Goal: Task Accomplishment & Management: Manage account settings

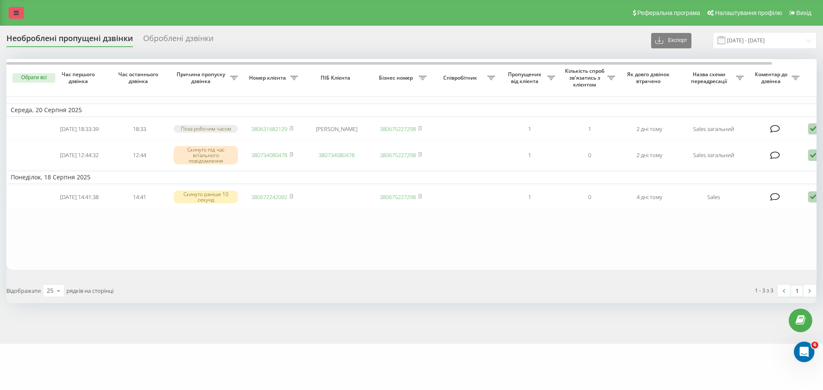
click at [10, 11] on link at bounding box center [16, 13] width 15 height 12
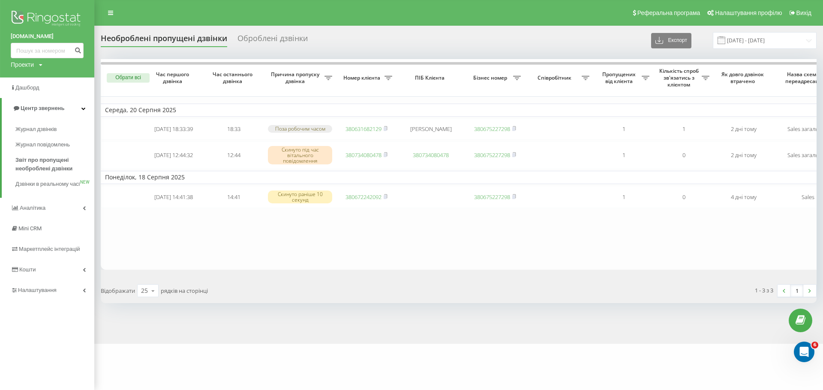
click at [19, 16] on img at bounding box center [47, 19] width 73 height 21
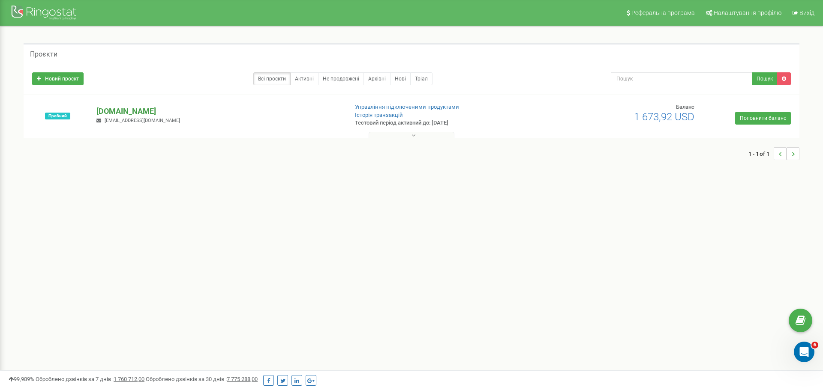
click at [209, 112] on p "[DOMAIN_NAME]" at bounding box center [218, 111] width 244 height 11
click at [113, 111] on p "[DOMAIN_NAME]" at bounding box center [218, 111] width 244 height 11
click at [105, 111] on p "[DOMAIN_NAME]" at bounding box center [218, 111] width 244 height 11
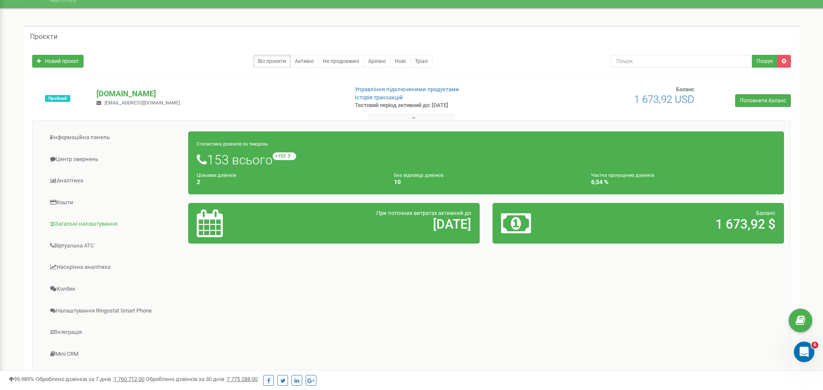
scroll to position [19, 0]
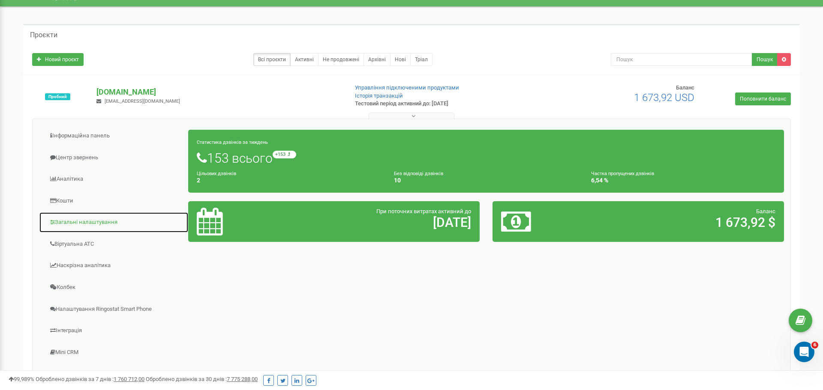
click at [89, 226] on link "Загальні налаштування" at bounding box center [114, 222] width 150 height 21
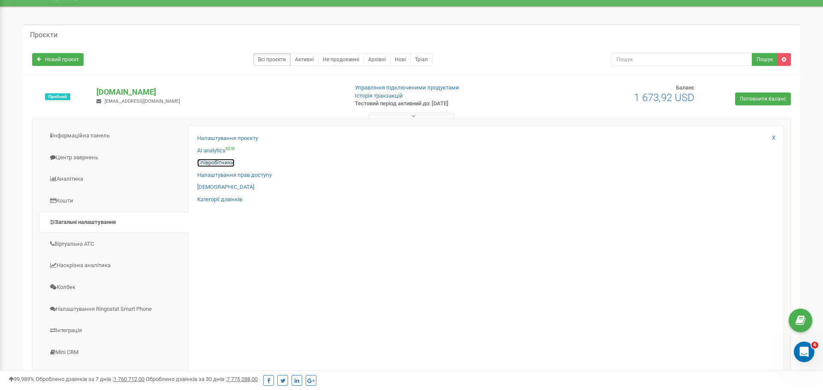
click at [207, 164] on link "Співробітники" at bounding box center [215, 163] width 37 height 8
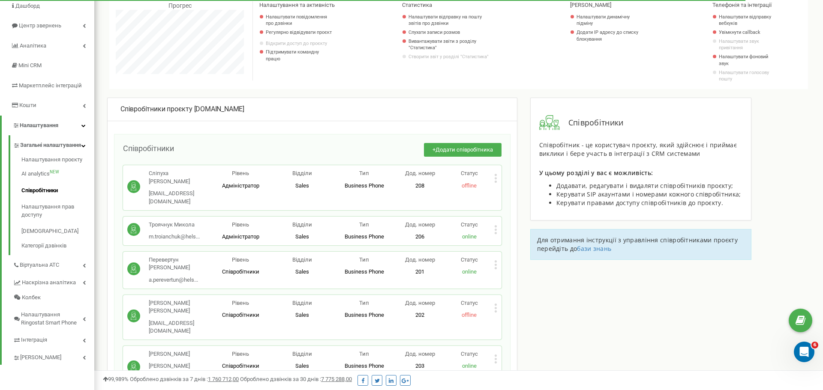
scroll to position [76, 0]
click at [38, 269] on span "Віртуальна АТС" at bounding box center [40, 265] width 41 height 8
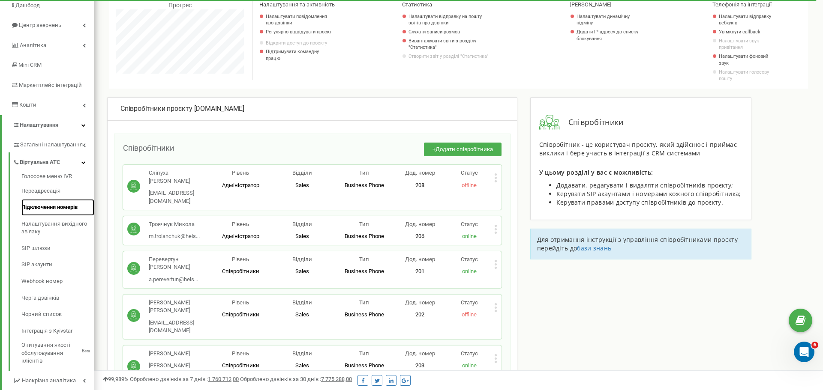
click at [59, 212] on link "Підключення номерів" at bounding box center [57, 207] width 73 height 17
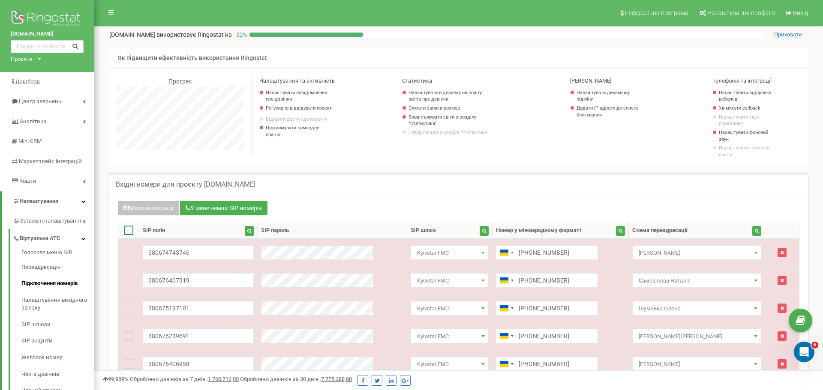
click at [127, 228] on ins at bounding box center [128, 230] width 9 height 9
checkbox input "true"
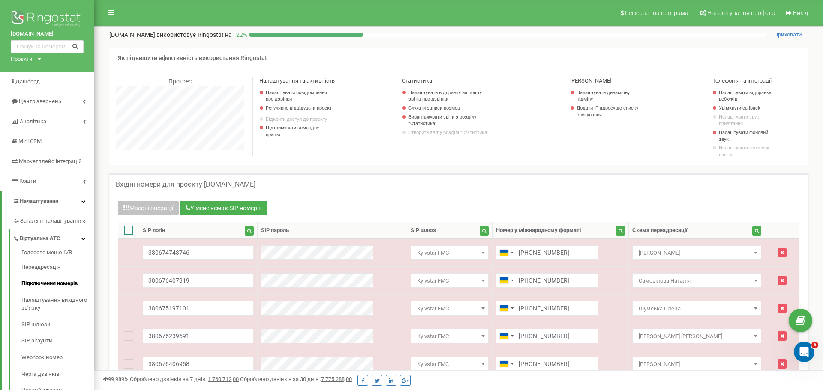
checkbox input "true"
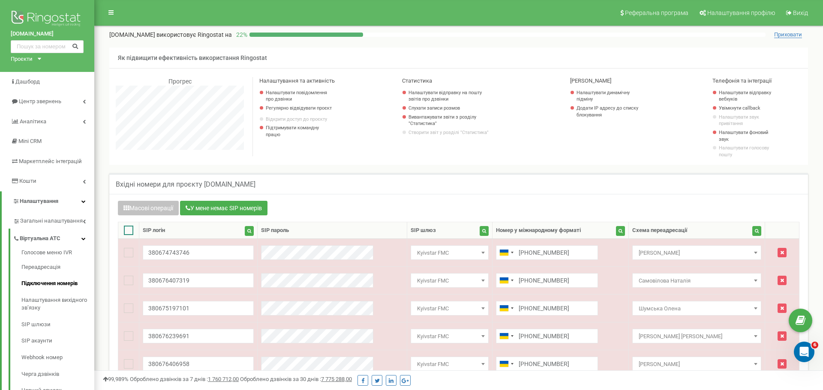
checkbox input "true"
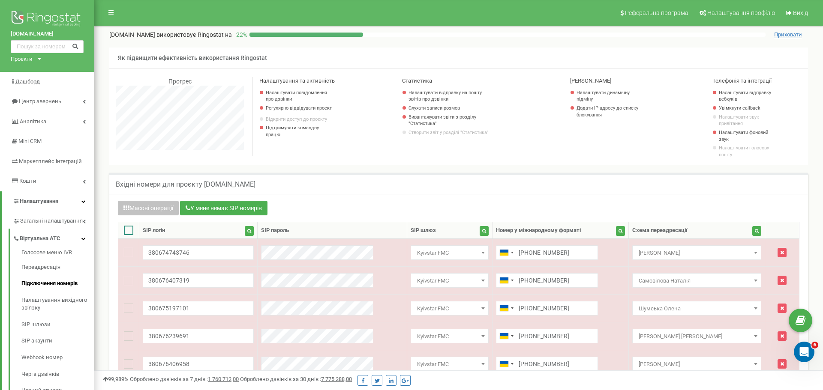
checkbox input "true"
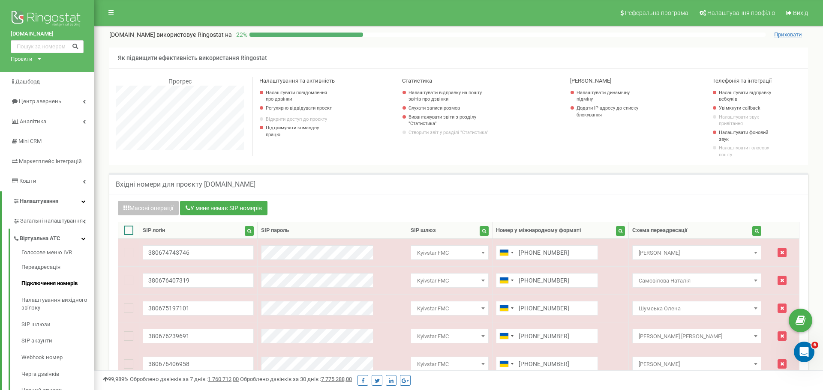
checkbox input "true"
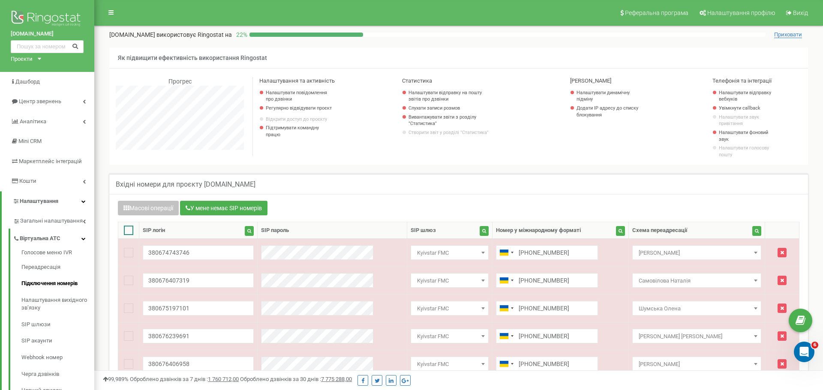
checkbox input "true"
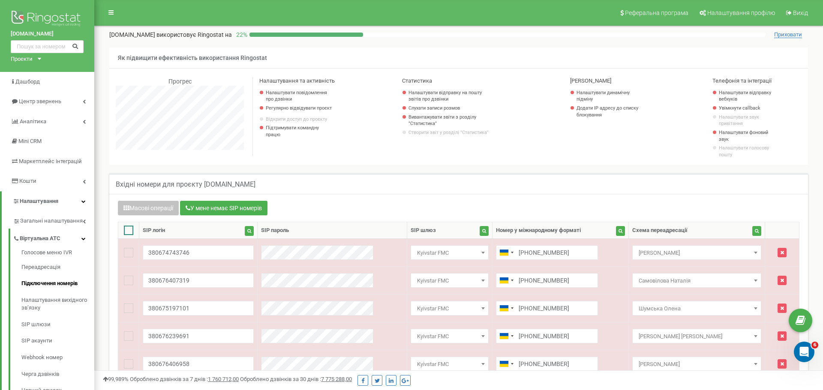
checkbox input "true"
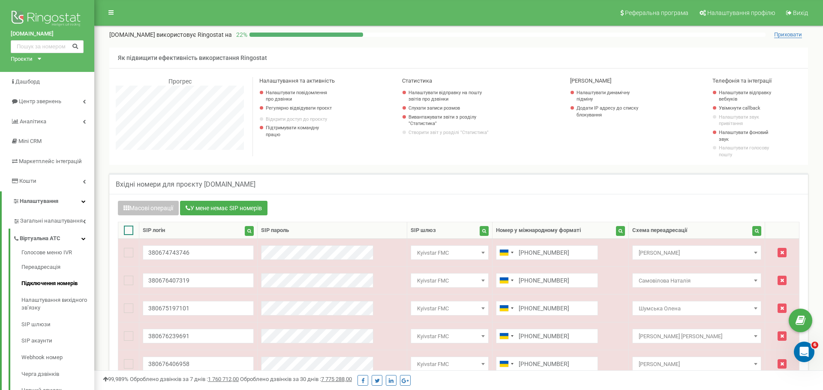
checkbox input "true"
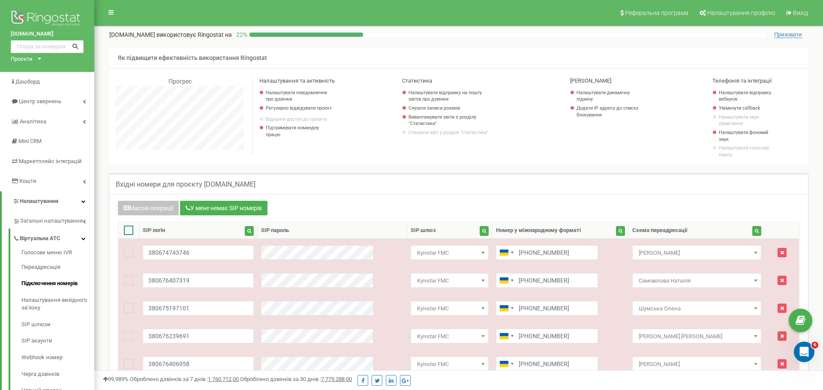
checkbox input "true"
click at [127, 228] on ins at bounding box center [128, 230] width 9 height 9
checkbox input "false"
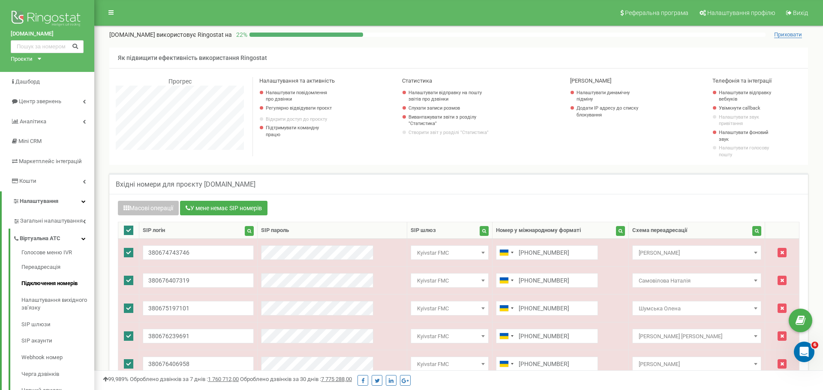
checkbox input "false"
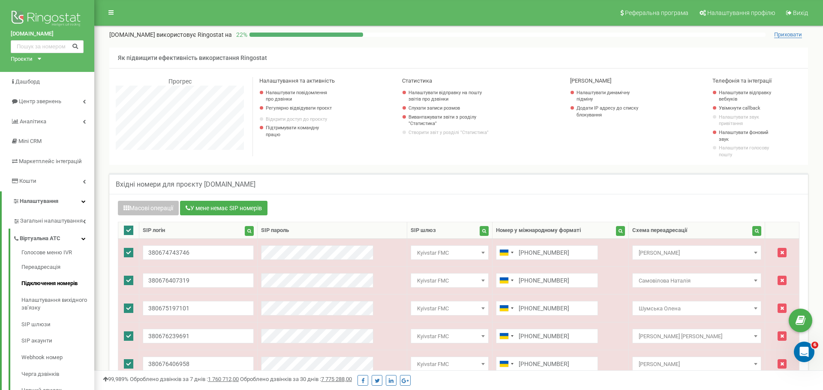
checkbox input "false"
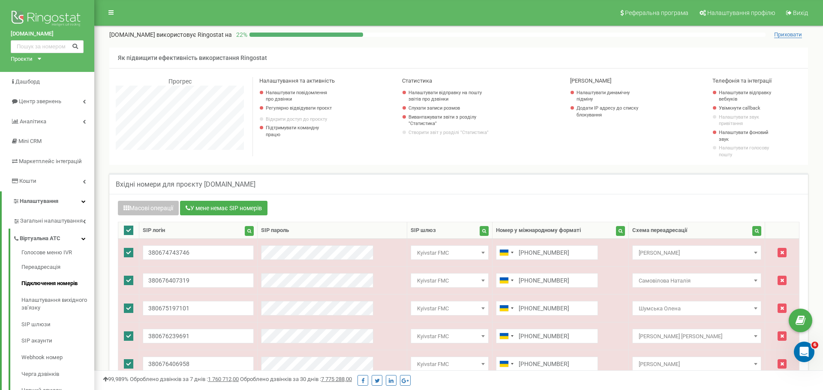
checkbox input "false"
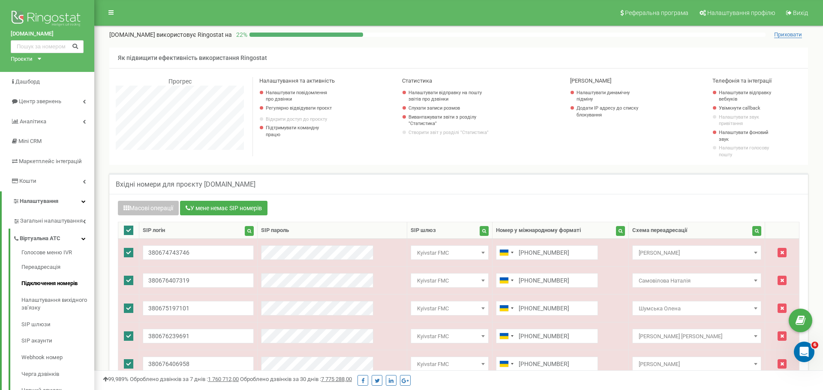
checkbox input "false"
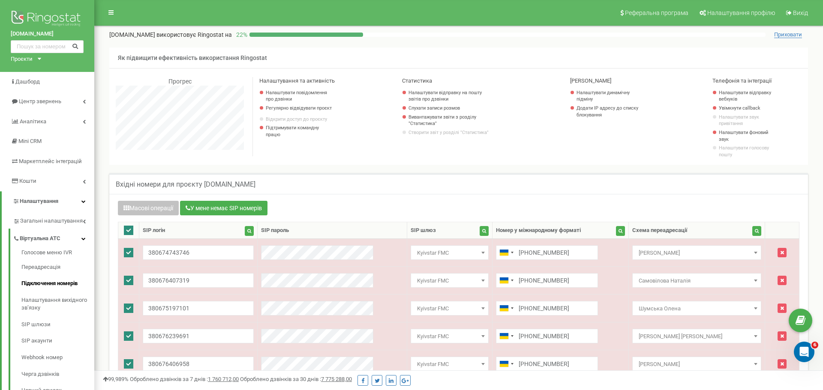
checkbox input "false"
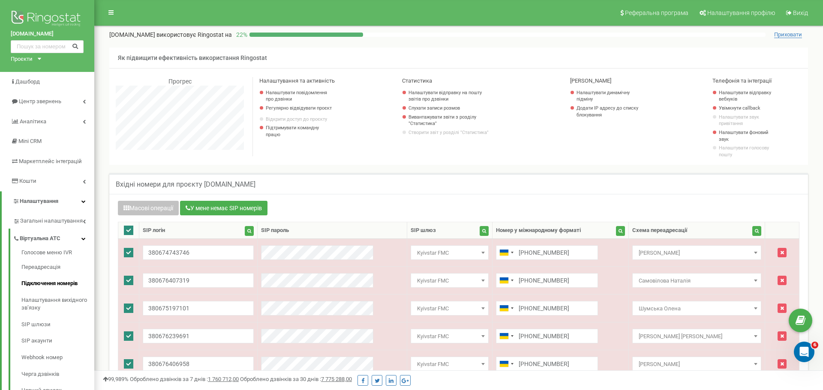
checkbox input "false"
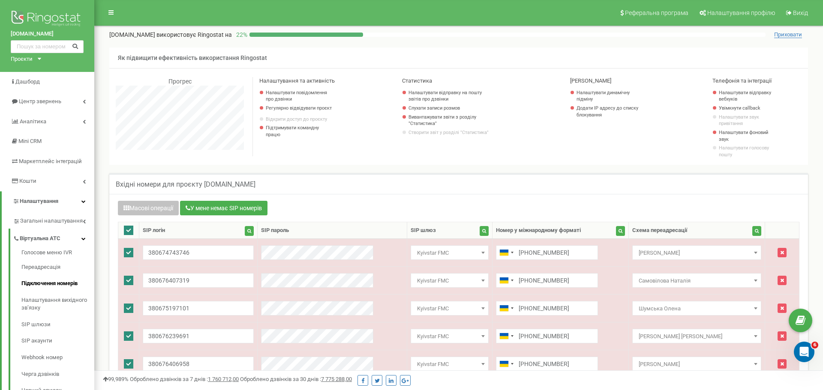
checkbox input "false"
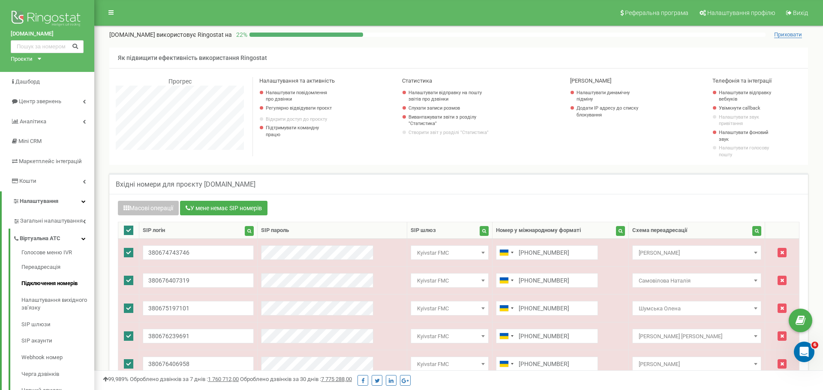
checkbox input "false"
click at [127, 228] on ins at bounding box center [128, 230] width 9 height 9
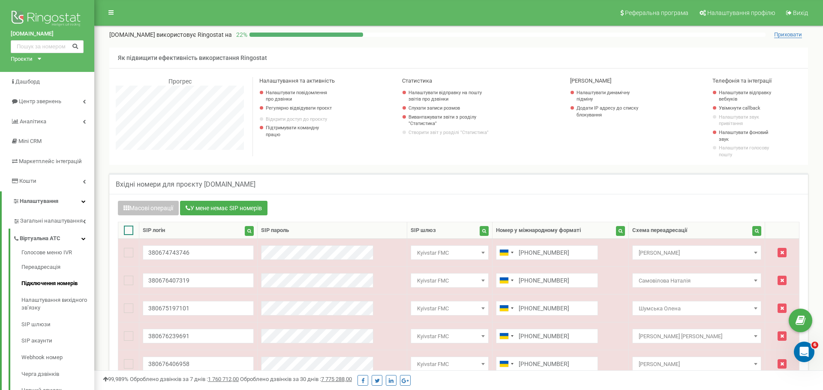
checkbox input "true"
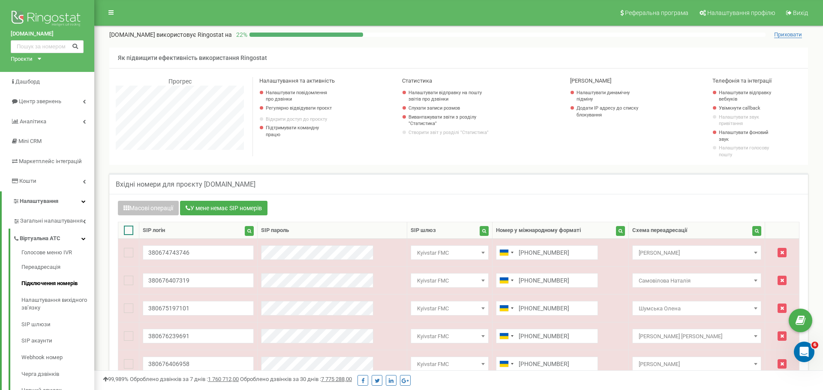
checkbox input "true"
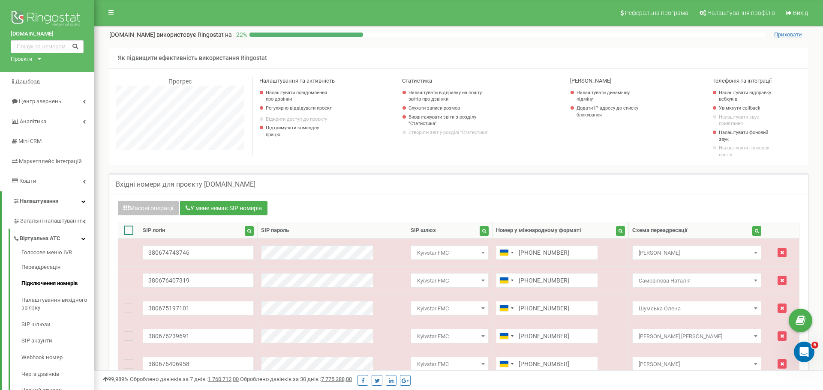
checkbox input "true"
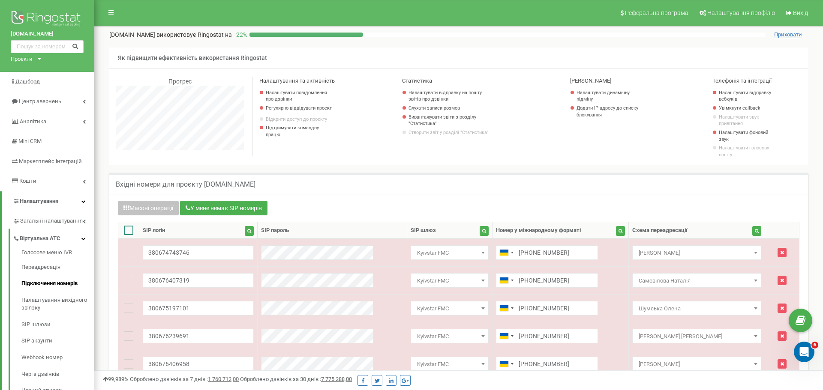
checkbox input "true"
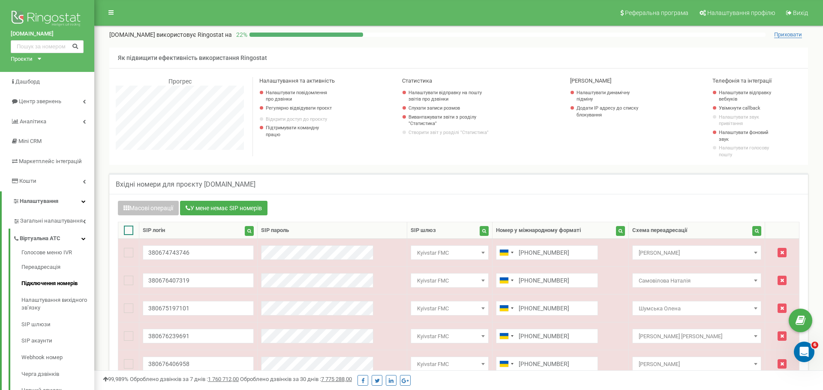
checkbox input "true"
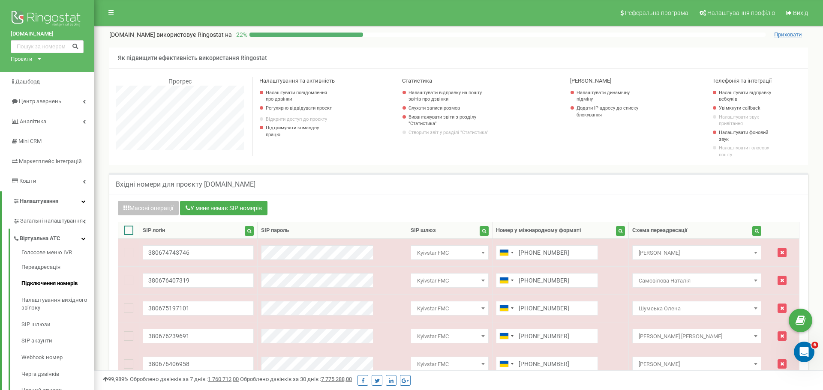
checkbox input "true"
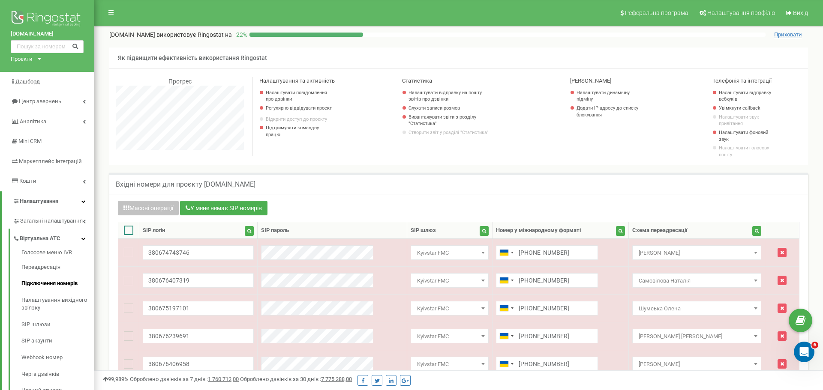
checkbox input "true"
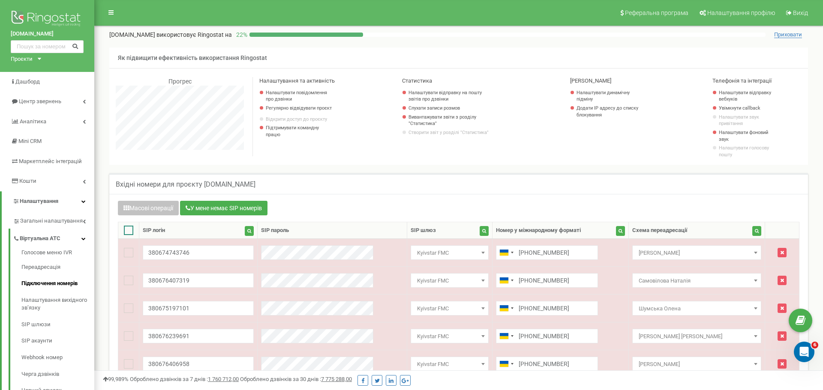
checkbox input "true"
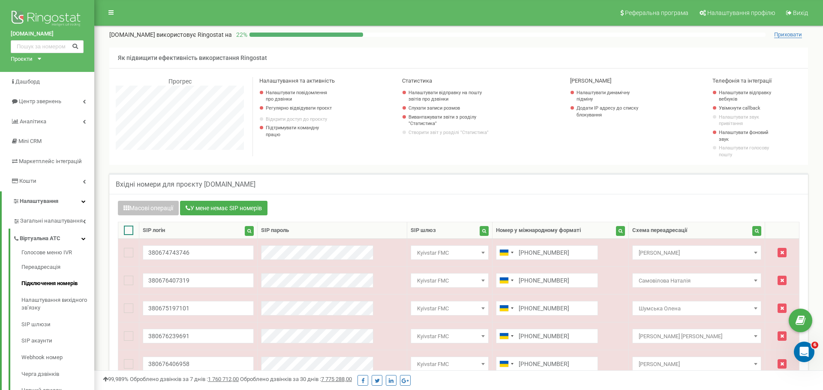
checkbox input "true"
click at [127, 228] on ins at bounding box center [128, 230] width 9 height 9
checkbox input "false"
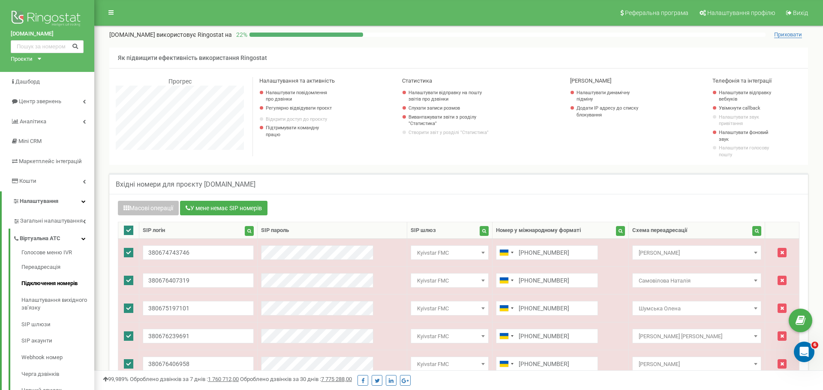
checkbox input "false"
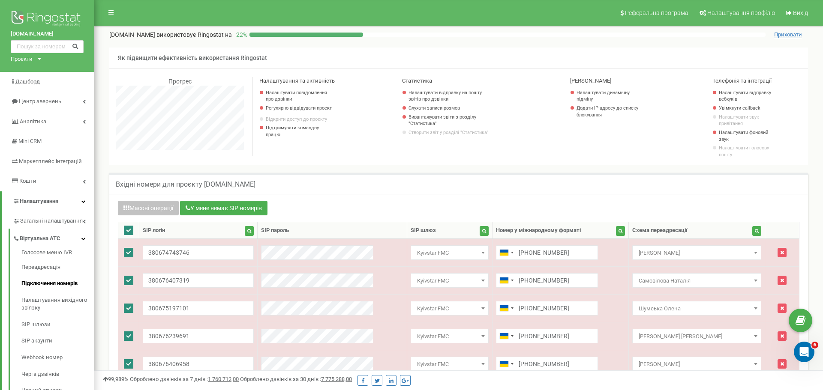
checkbox input "false"
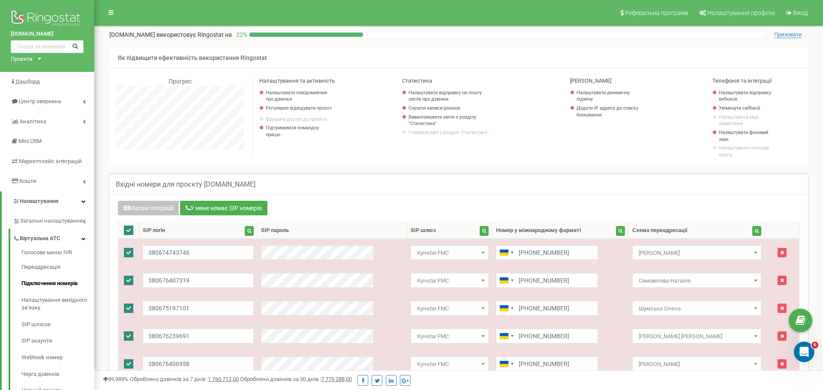
checkbox input "false"
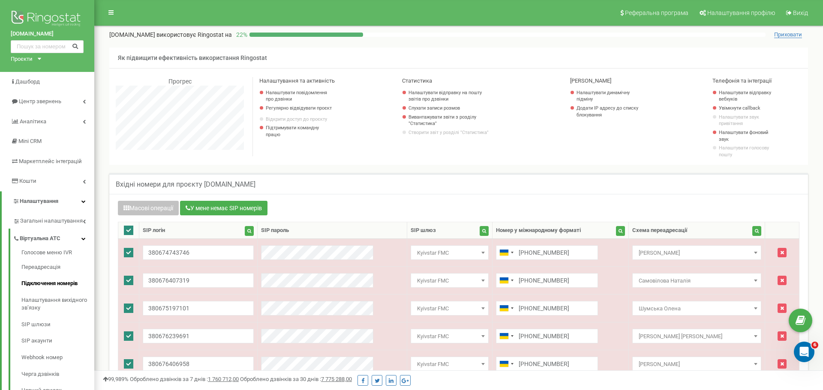
checkbox input "false"
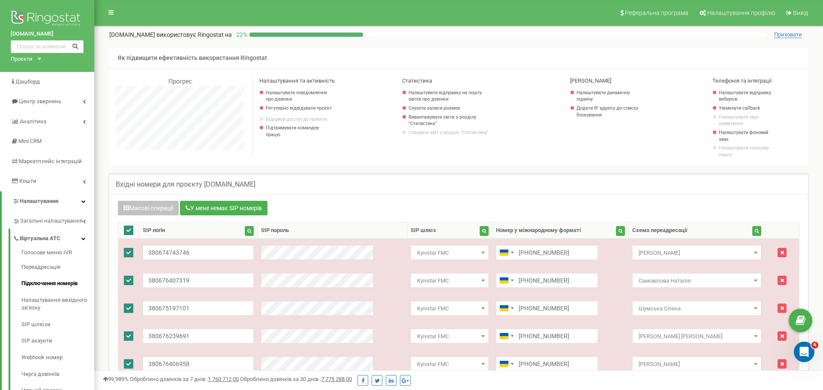
checkbox input "false"
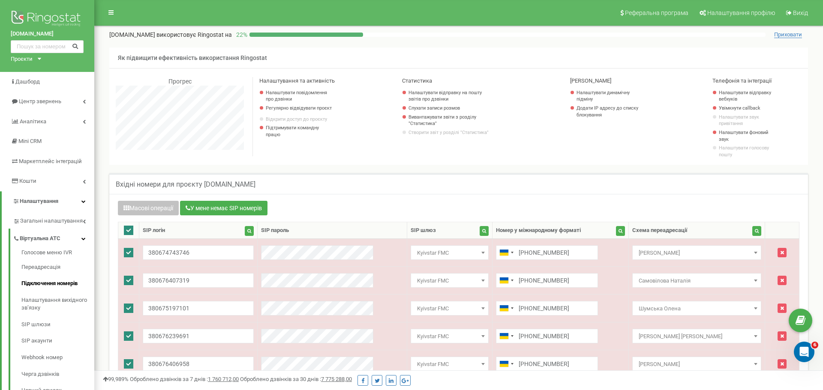
checkbox input "false"
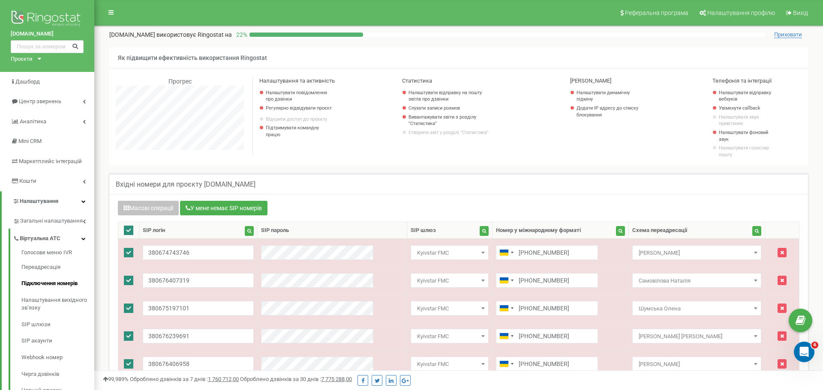
checkbox input "false"
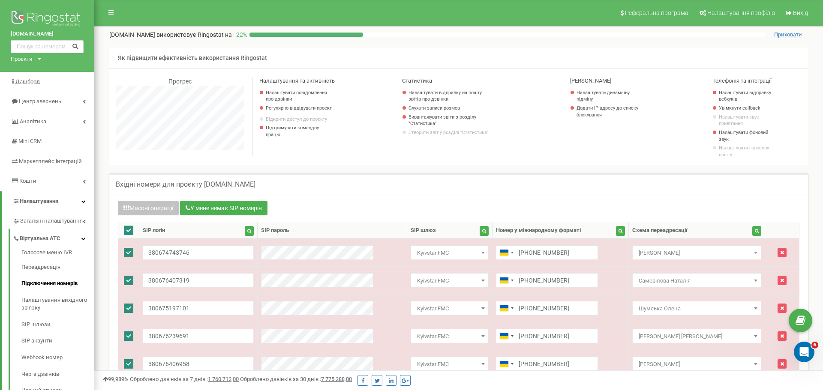
checkbox input "false"
click at [127, 228] on ins at bounding box center [128, 230] width 9 height 9
checkbox input "true"
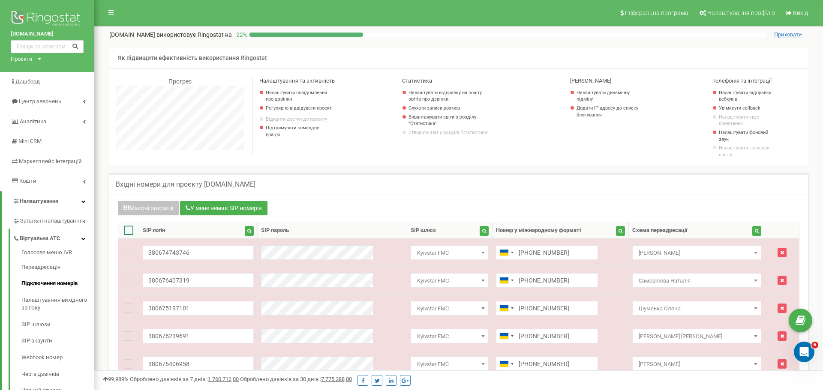
checkbox input "true"
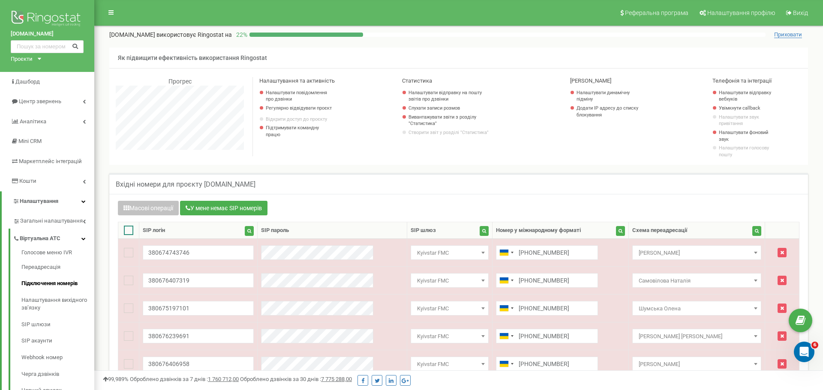
checkbox input "true"
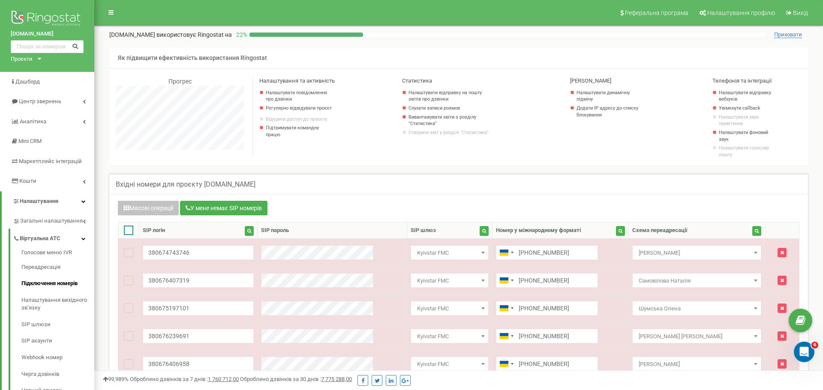
checkbox input "true"
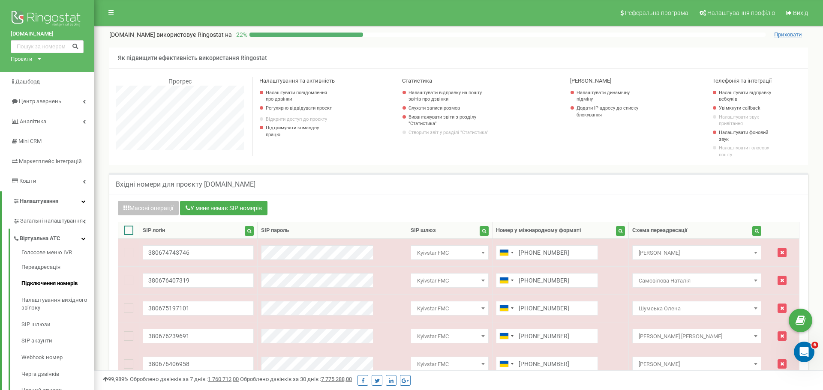
checkbox input "true"
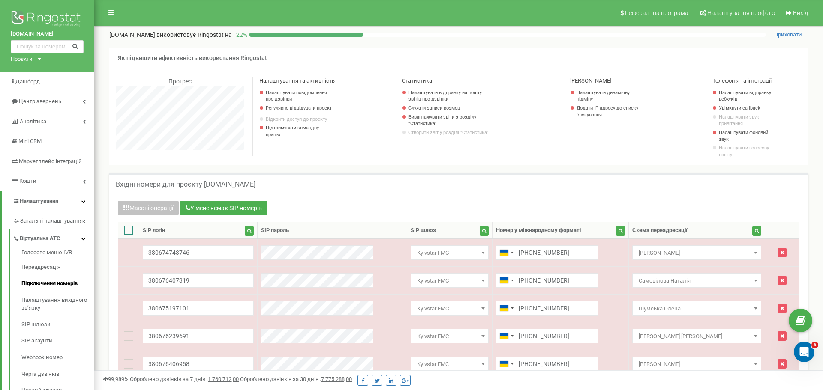
checkbox input "true"
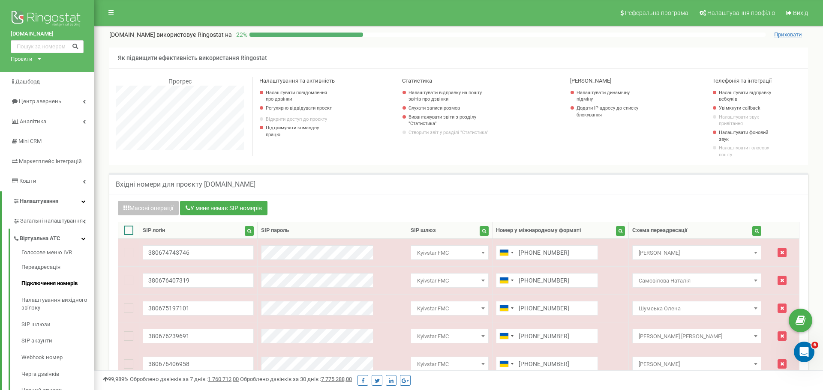
checkbox input "true"
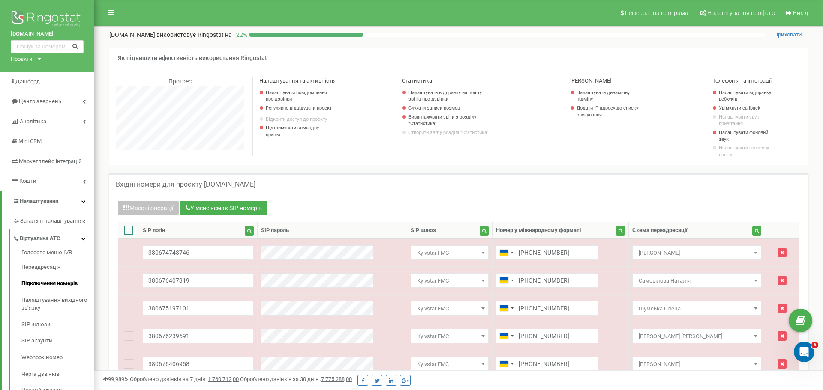
checkbox input "true"
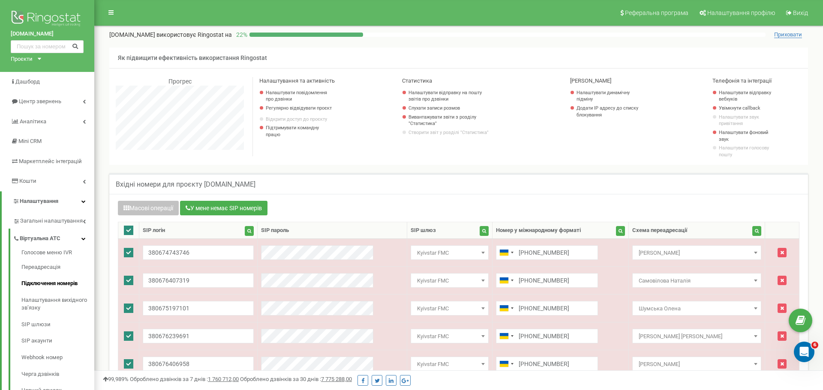
click at [127, 228] on ins at bounding box center [128, 230] width 9 height 9
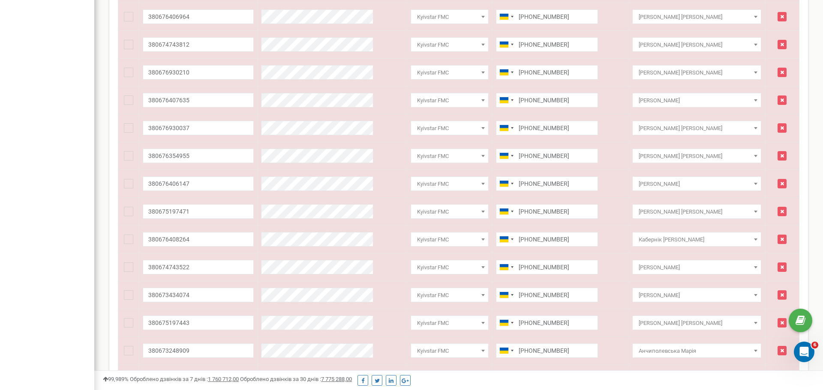
scroll to position [1049, 0]
